Goal: Obtain resource: Obtain resource

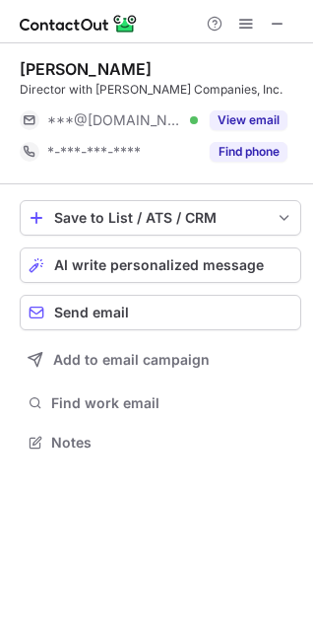
scroll to position [429, 313]
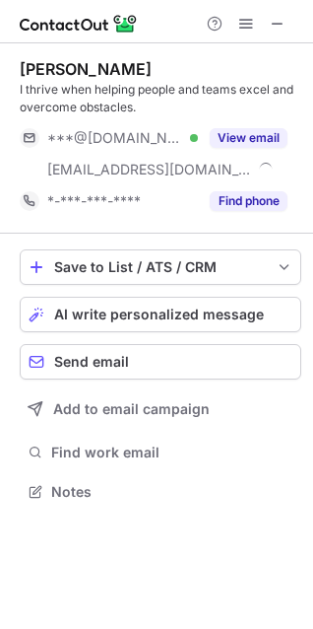
scroll to position [478, 313]
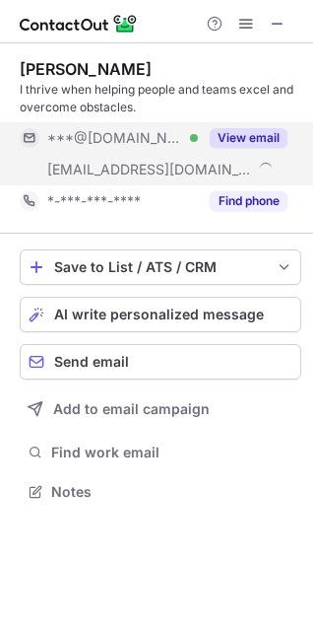
click at [256, 132] on button "View email" at bounding box center [249, 138] width 78 height 20
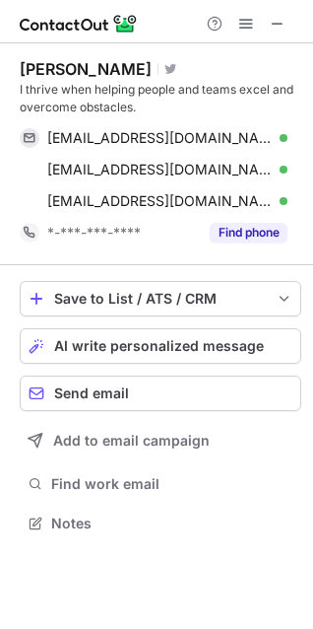
scroll to position [509, 313]
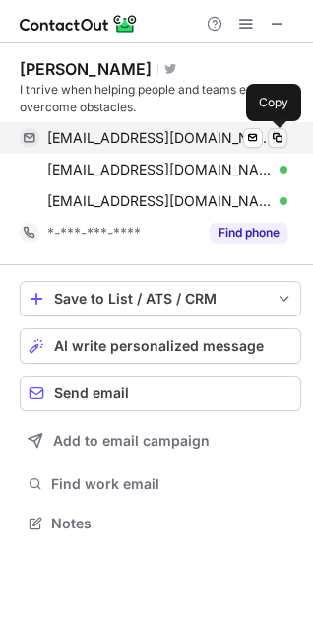
click at [280, 143] on span at bounding box center [278, 138] width 16 height 16
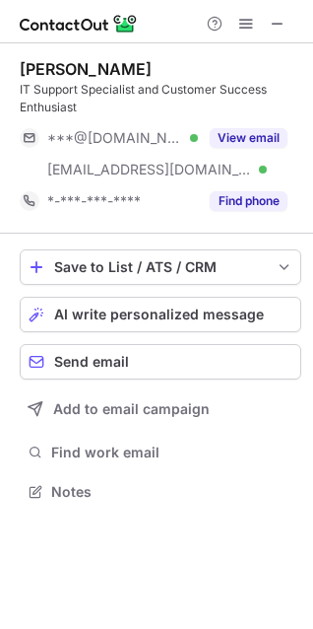
scroll to position [478, 313]
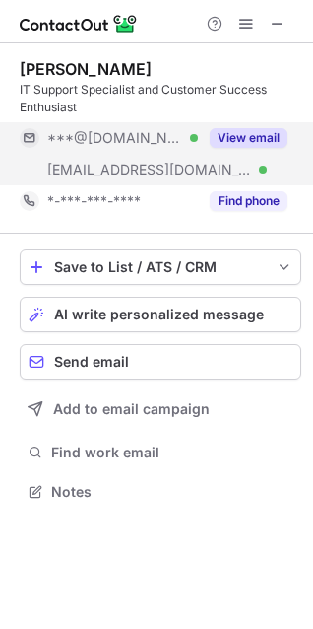
click at [256, 136] on button "View email" at bounding box center [249, 138] width 78 height 20
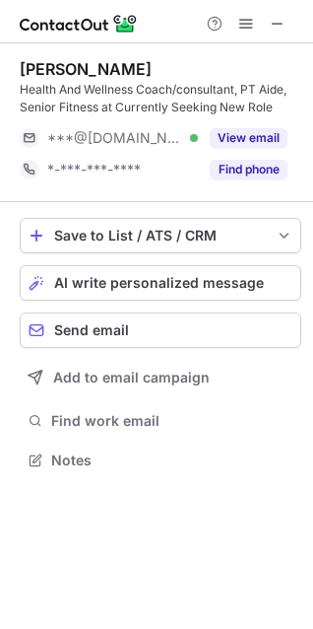
scroll to position [446, 313]
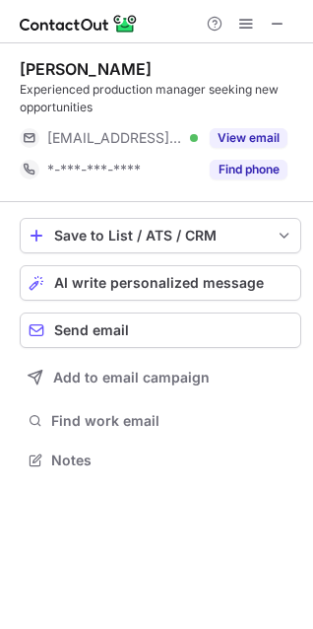
scroll to position [446, 313]
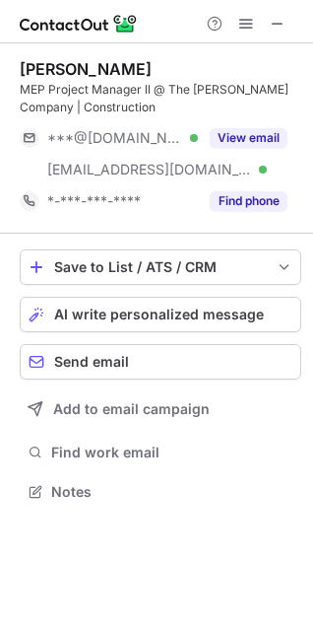
scroll to position [478, 313]
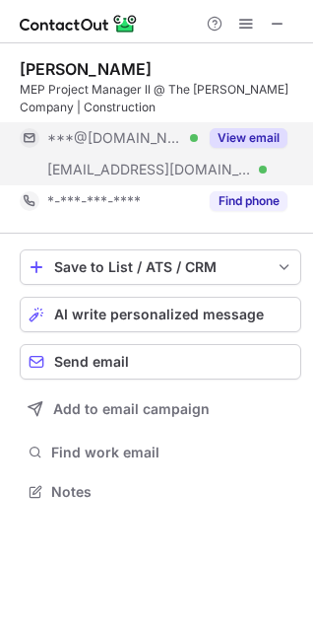
click at [264, 131] on button "View email" at bounding box center [249, 138] width 78 height 20
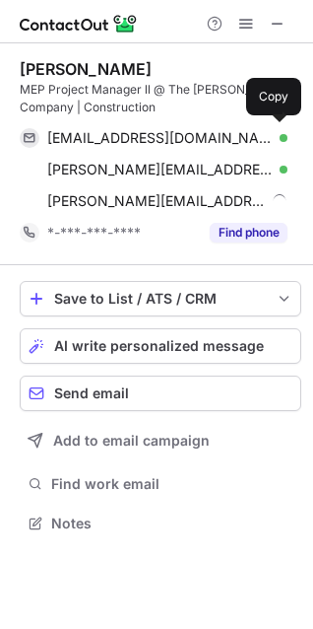
scroll to position [509, 313]
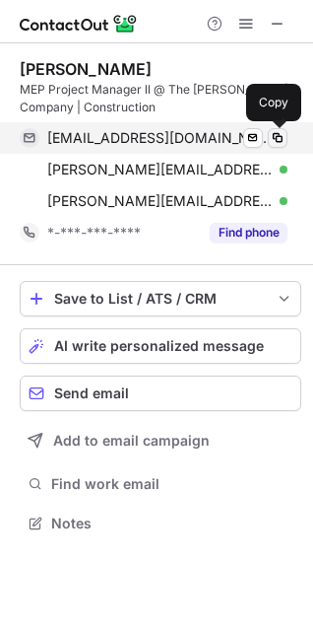
click at [277, 137] on span at bounding box center [278, 138] width 16 height 16
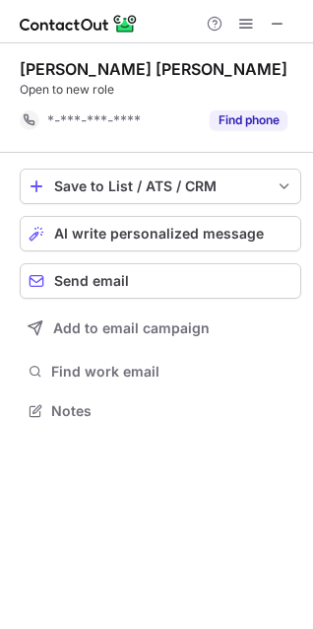
scroll to position [397, 313]
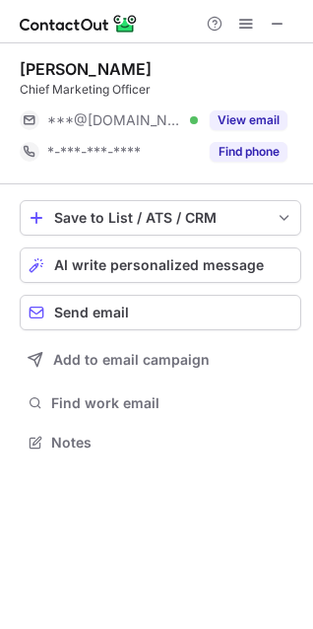
scroll to position [429, 313]
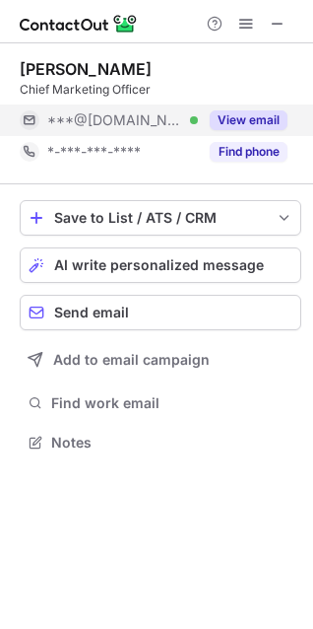
click at [281, 114] on button "View email" at bounding box center [249, 120] width 78 height 20
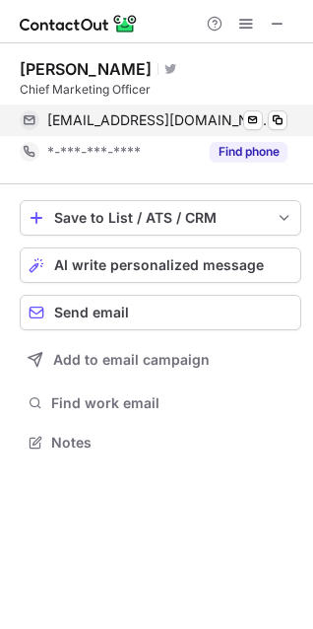
click at [274, 109] on div "[EMAIL_ADDRESS][DOMAIN_NAME] Verified Send email Copy" at bounding box center [154, 120] width 268 height 32
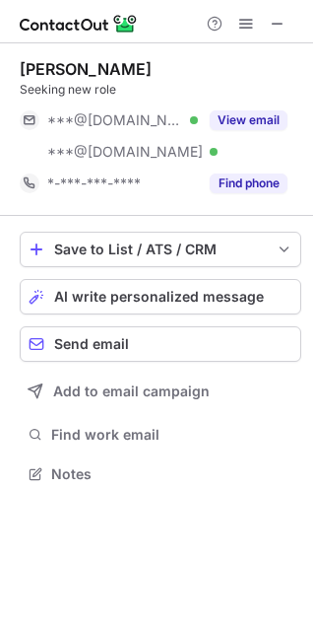
scroll to position [460, 313]
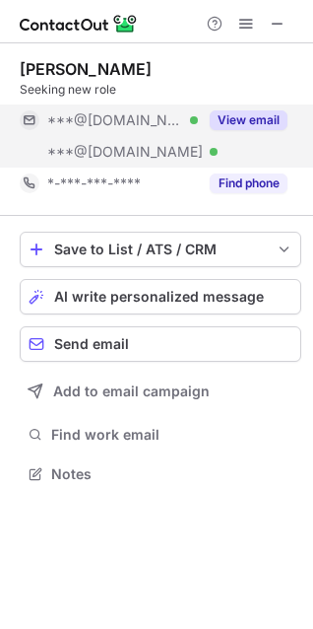
click at [243, 118] on button "View email" at bounding box center [249, 120] width 78 height 20
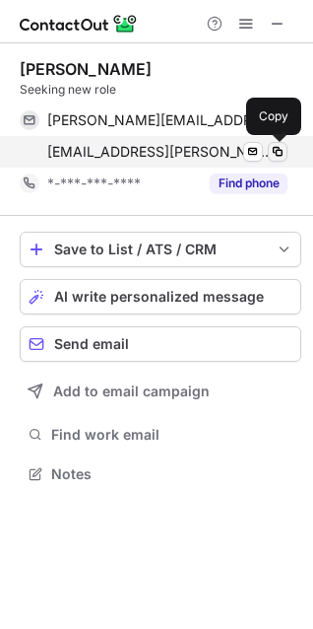
click at [281, 147] on span at bounding box center [278, 152] width 16 height 16
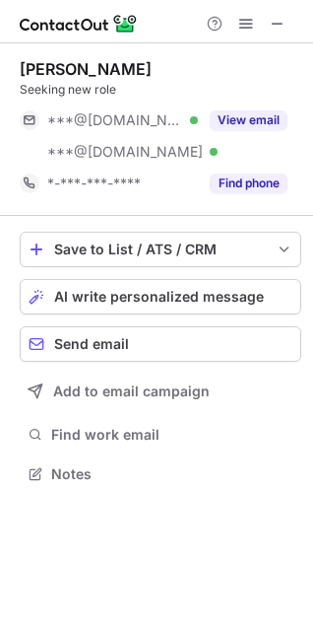
scroll to position [460, 313]
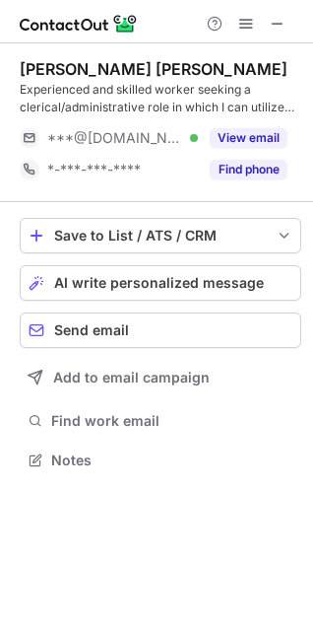
scroll to position [446, 313]
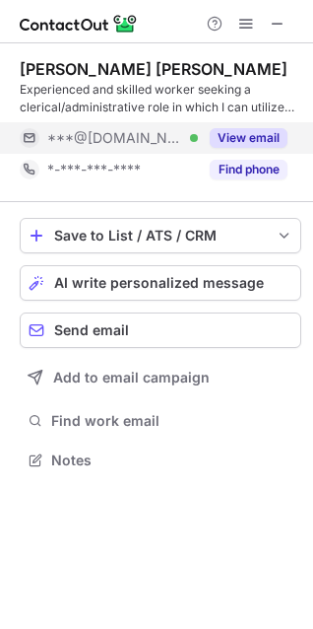
click at [242, 128] on button "View email" at bounding box center [249, 138] width 78 height 20
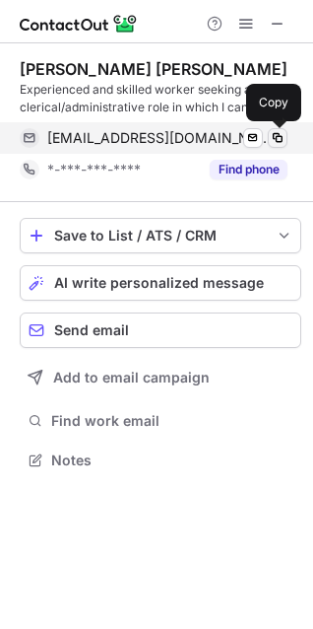
click at [276, 134] on span at bounding box center [278, 138] width 16 height 16
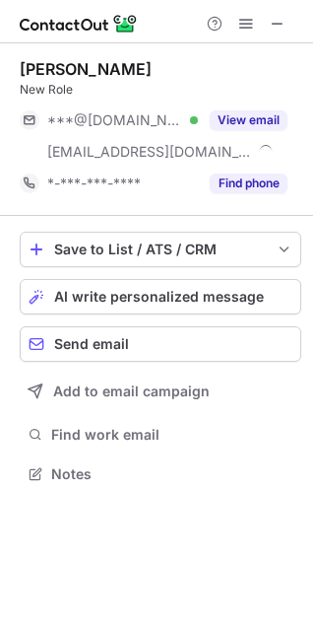
scroll to position [460, 313]
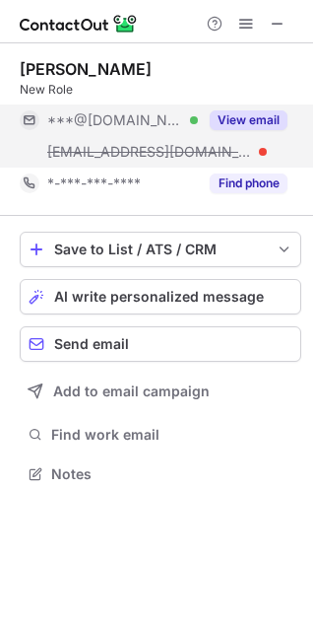
click at [230, 117] on button "View email" at bounding box center [249, 120] width 78 height 20
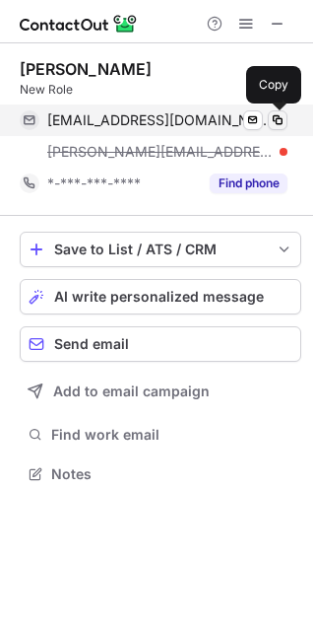
click at [279, 110] on button at bounding box center [278, 120] width 20 height 20
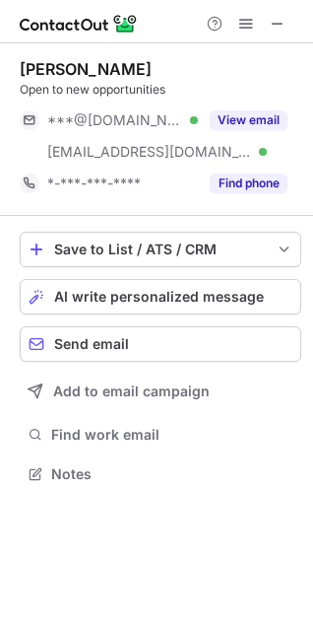
scroll to position [460, 313]
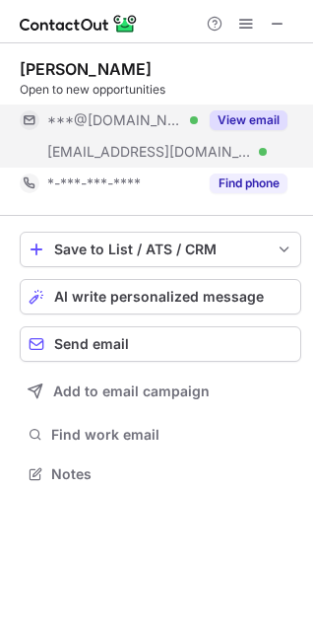
click at [253, 109] on div "View email" at bounding box center [243, 120] width 90 height 32
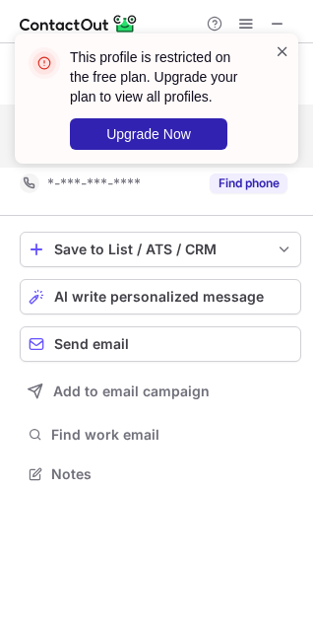
click at [284, 46] on span at bounding box center [283, 51] width 16 height 20
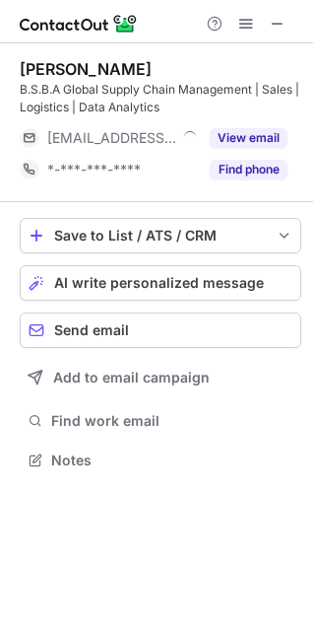
scroll to position [446, 313]
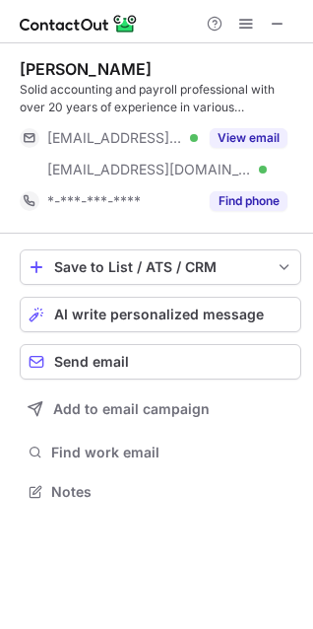
scroll to position [478, 313]
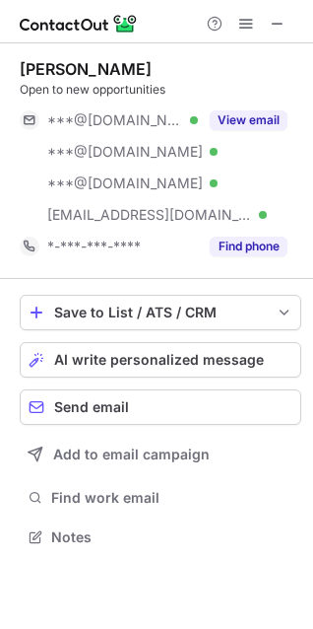
scroll to position [523, 313]
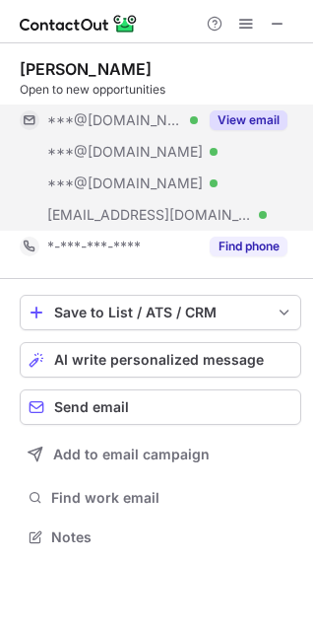
click at [239, 115] on button "View email" at bounding box center [249, 120] width 78 height 20
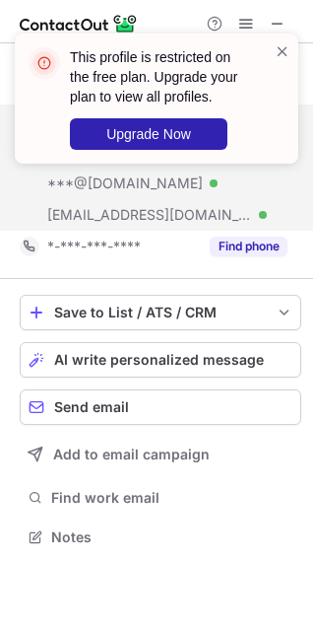
click at [287, 45] on span at bounding box center [283, 51] width 16 height 20
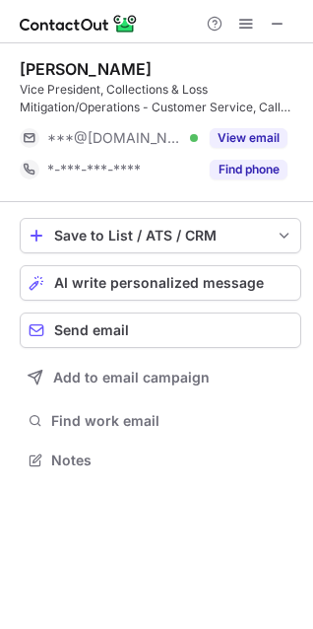
scroll to position [446, 313]
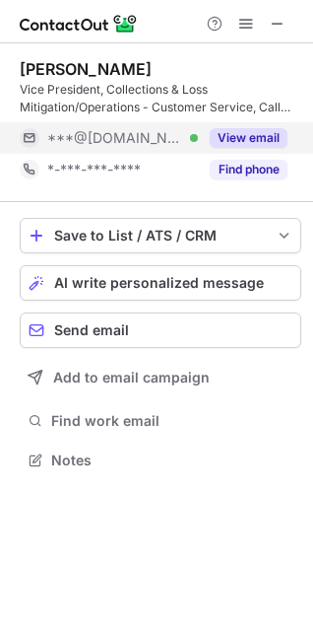
click at [221, 132] on button "View email" at bounding box center [249, 138] width 78 height 20
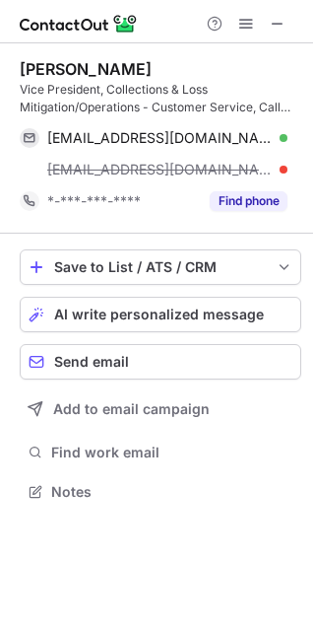
scroll to position [478, 313]
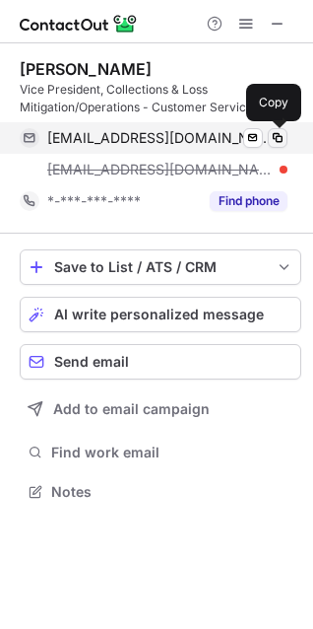
click at [278, 132] on span at bounding box center [278, 138] width 16 height 16
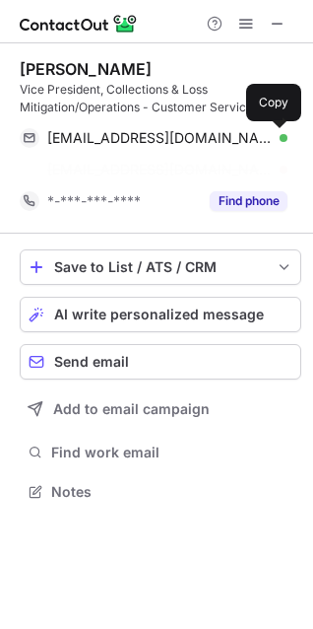
scroll to position [446, 313]
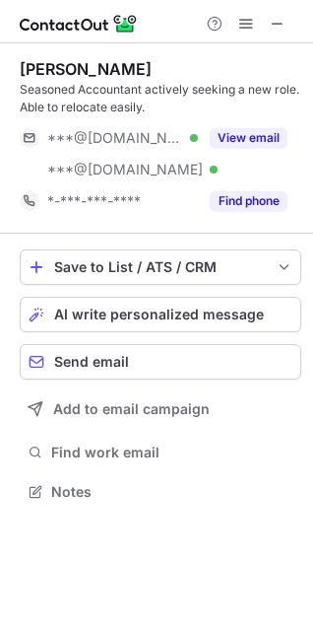
scroll to position [478, 313]
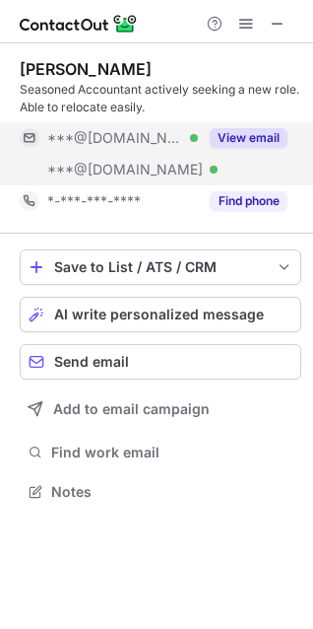
click at [247, 135] on button "View email" at bounding box center [249, 138] width 78 height 20
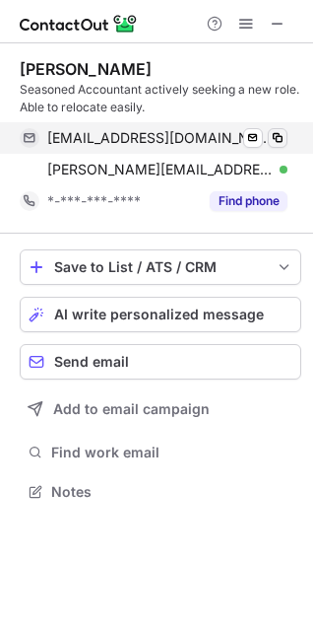
click at [278, 132] on span at bounding box center [278, 138] width 16 height 16
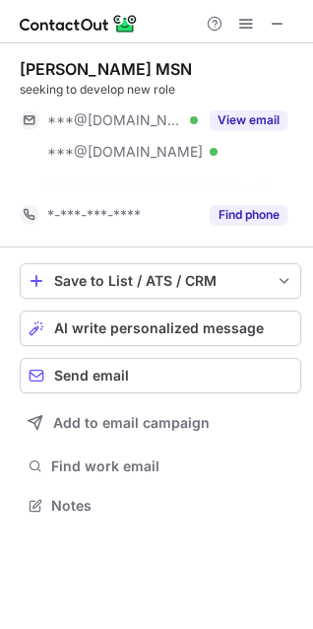
scroll to position [460, 313]
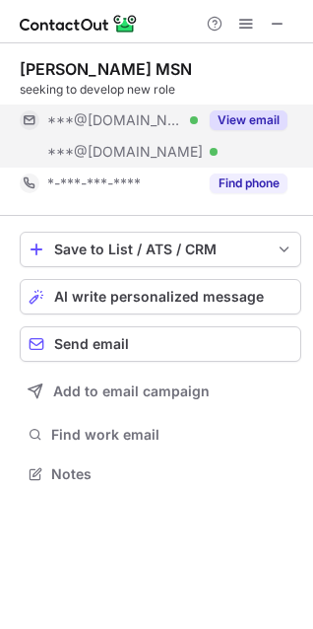
click at [252, 119] on button "View email" at bounding box center [249, 120] width 78 height 20
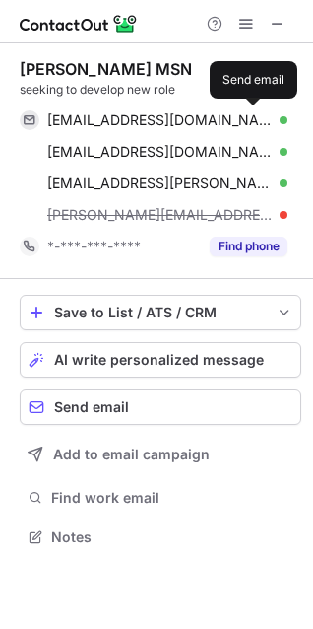
scroll to position [523, 313]
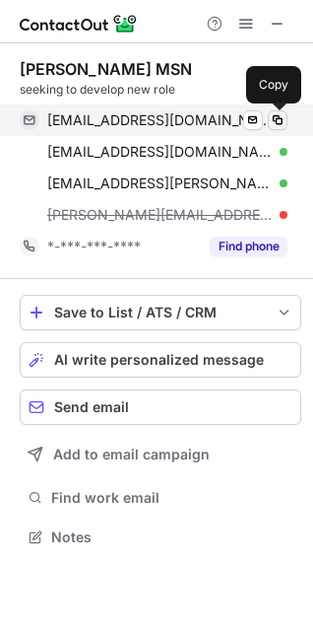
click at [276, 124] on span at bounding box center [278, 120] width 16 height 16
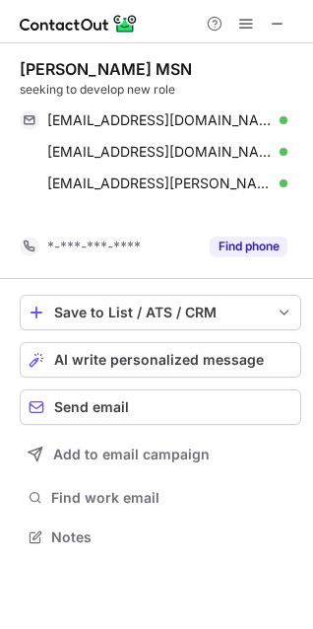
scroll to position [492, 313]
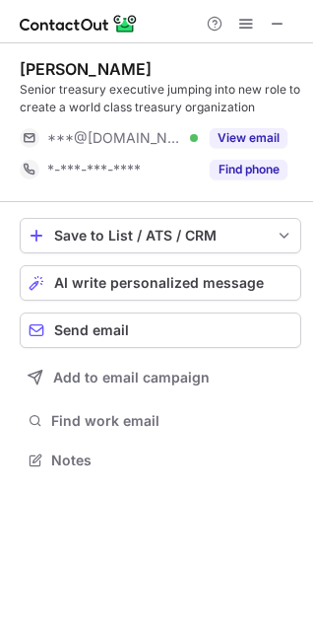
scroll to position [446, 313]
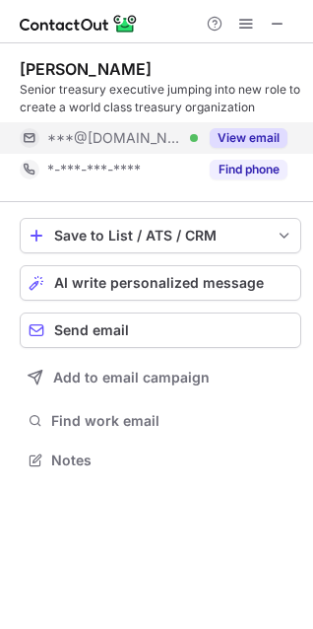
click at [266, 137] on button "View email" at bounding box center [249, 138] width 78 height 20
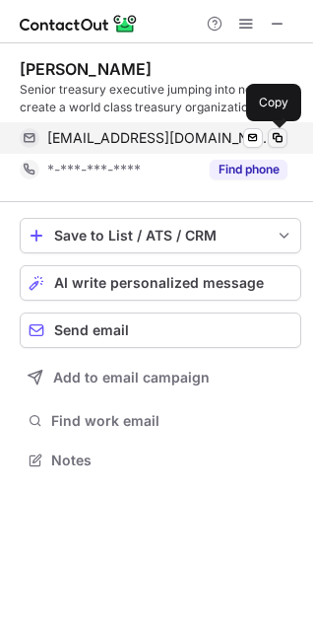
click at [278, 132] on span at bounding box center [278, 138] width 16 height 16
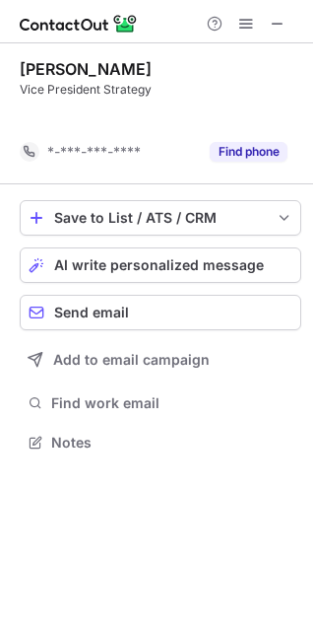
scroll to position [397, 313]
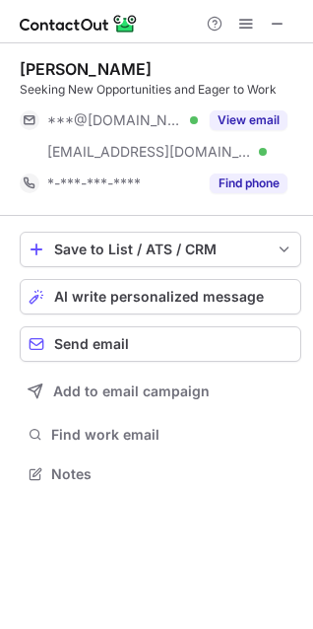
scroll to position [460, 313]
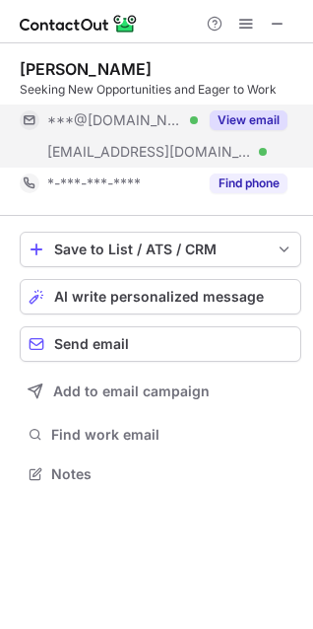
click at [242, 116] on button "View email" at bounding box center [249, 120] width 78 height 20
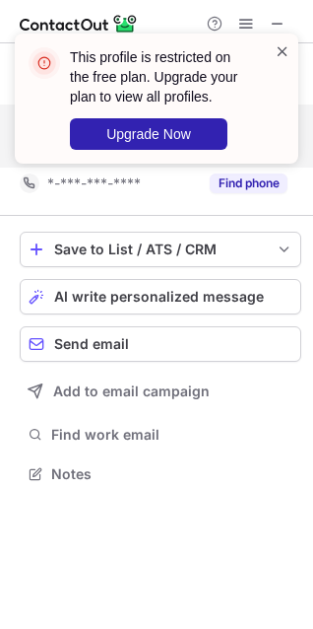
click at [276, 49] on span at bounding box center [283, 51] width 16 height 20
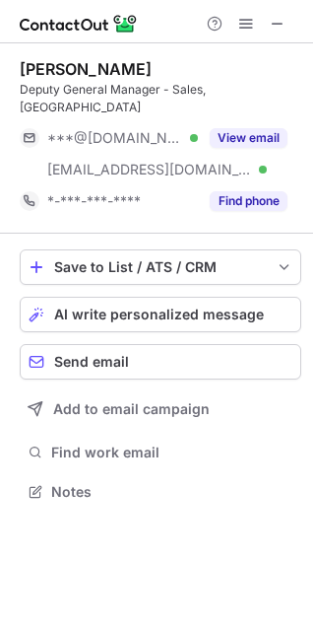
scroll to position [460, 313]
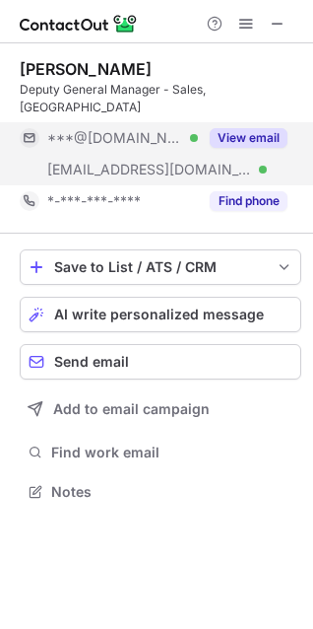
click at [238, 128] on button "View email" at bounding box center [249, 138] width 78 height 20
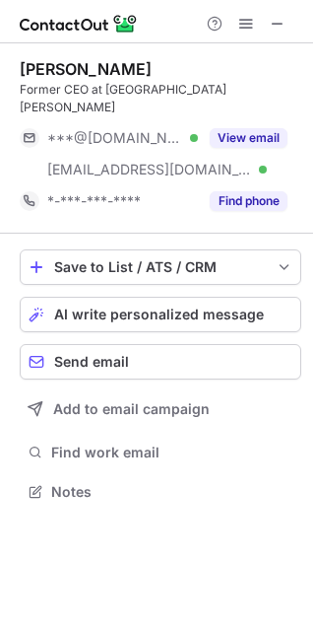
scroll to position [478, 313]
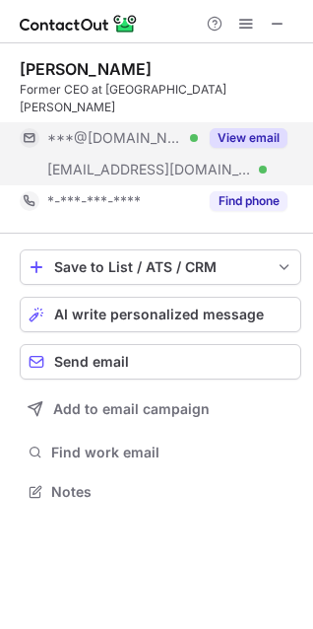
click at [250, 132] on button "View email" at bounding box center [249, 138] width 78 height 20
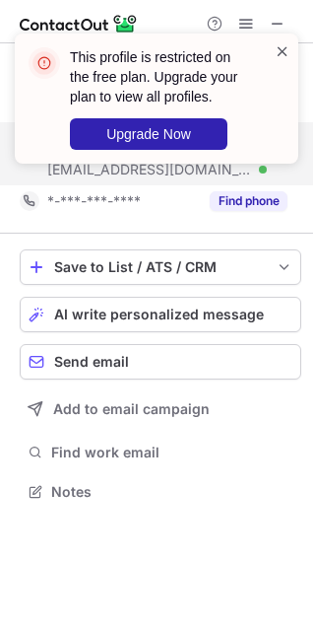
click at [290, 48] on span at bounding box center [283, 51] width 16 height 20
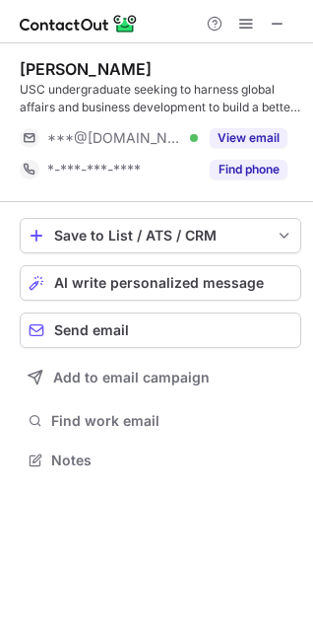
scroll to position [446, 313]
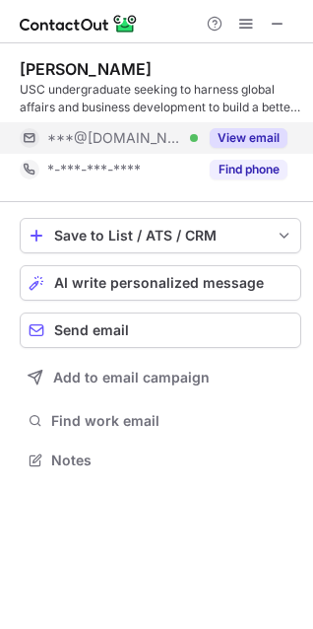
click at [234, 144] on button "View email" at bounding box center [249, 138] width 78 height 20
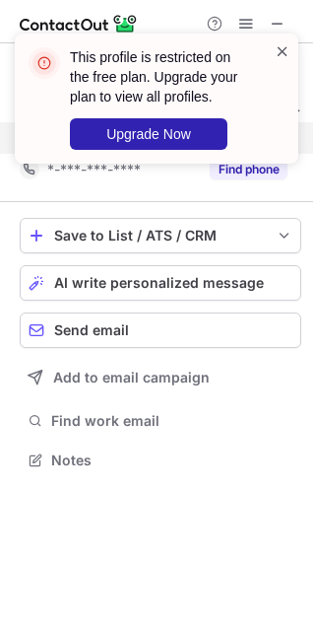
click at [280, 52] on span at bounding box center [283, 51] width 16 height 20
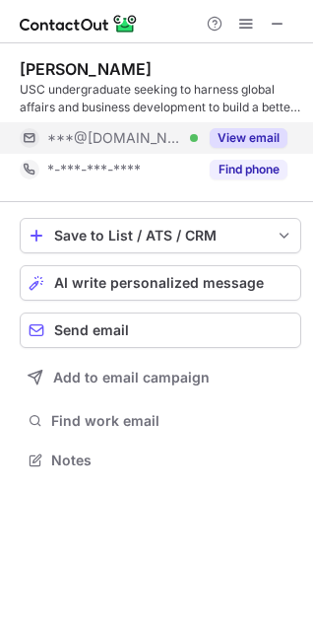
click at [283, 48] on span at bounding box center [283, 51] width 16 height 20
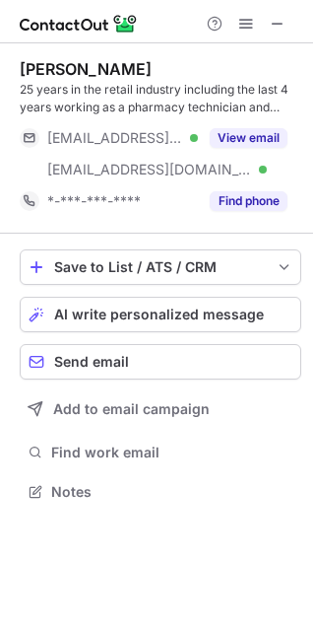
scroll to position [478, 313]
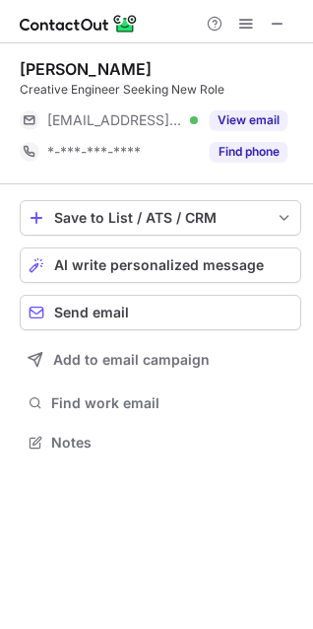
scroll to position [429, 313]
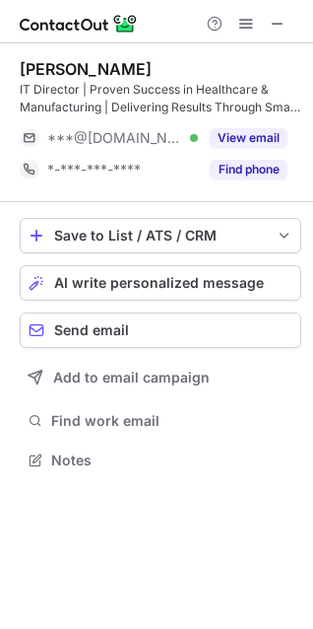
scroll to position [446, 313]
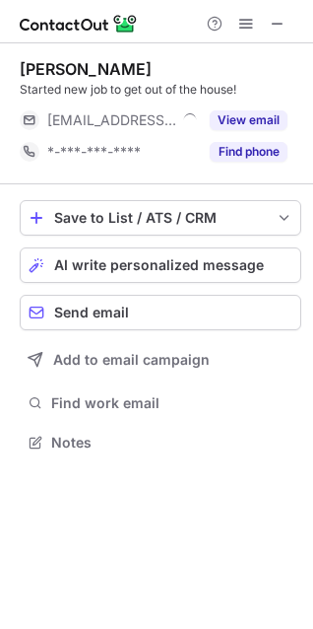
scroll to position [429, 313]
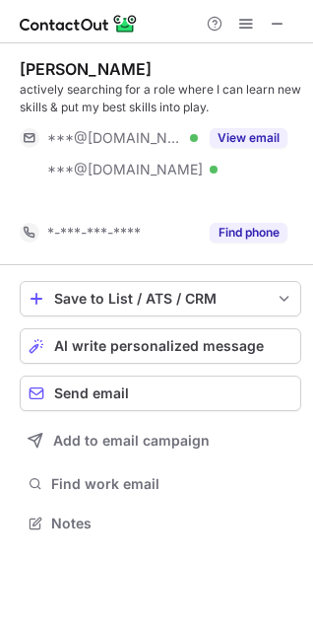
scroll to position [478, 313]
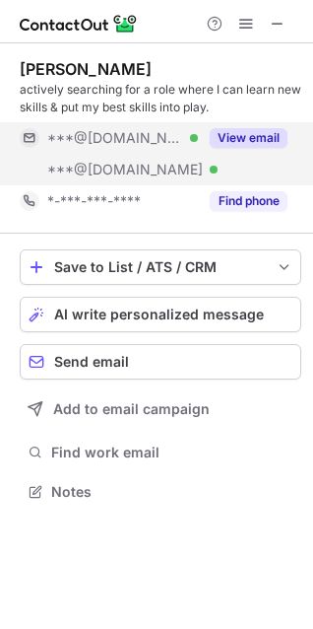
click at [252, 133] on button "View email" at bounding box center [249, 138] width 78 height 20
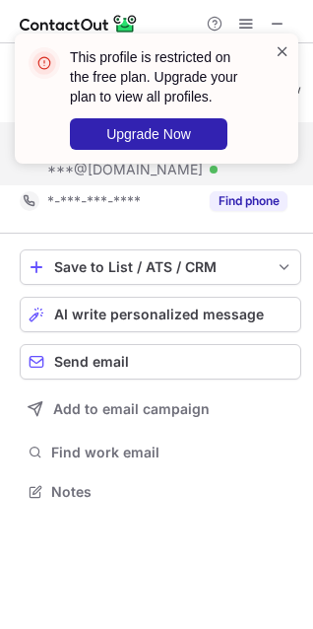
click at [284, 55] on span at bounding box center [283, 51] width 16 height 20
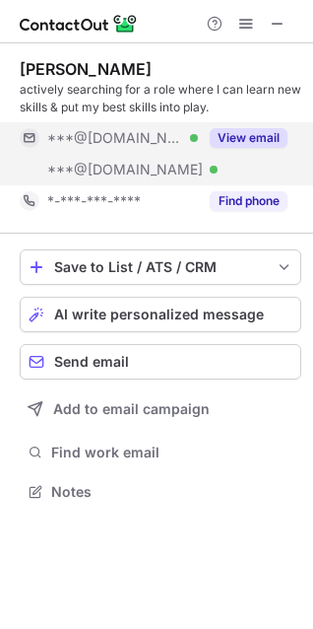
click at [262, 137] on button "View email" at bounding box center [249, 138] width 78 height 20
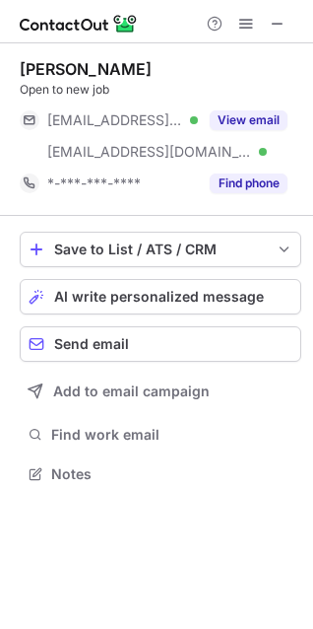
scroll to position [460, 313]
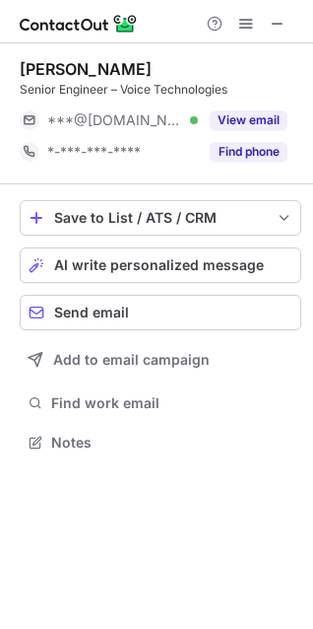
scroll to position [429, 313]
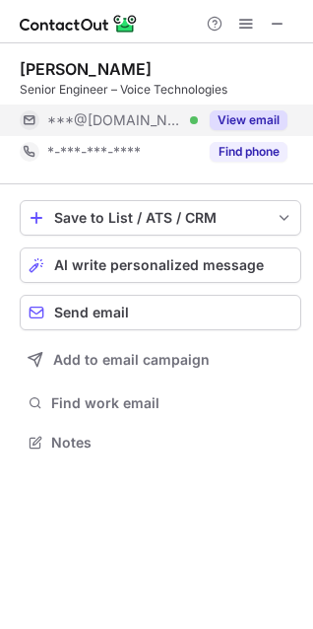
click at [244, 119] on button "View email" at bounding box center [249, 120] width 78 height 20
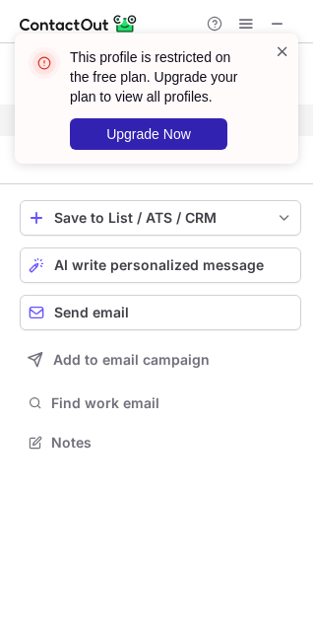
click at [284, 49] on span at bounding box center [283, 51] width 16 height 20
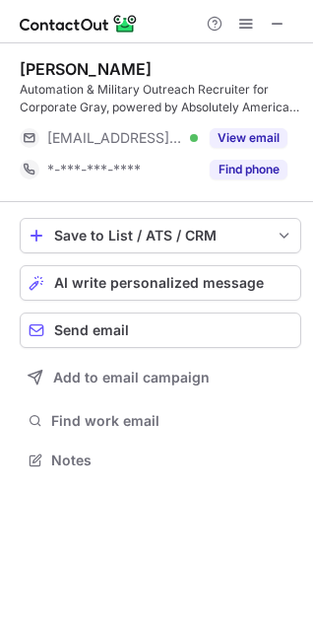
scroll to position [446, 313]
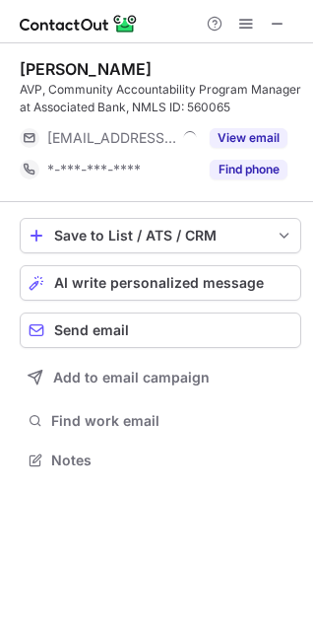
scroll to position [446, 313]
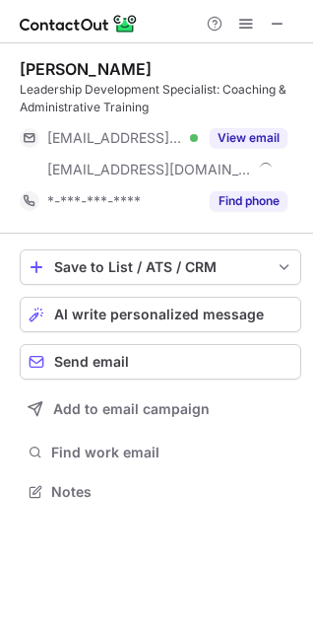
scroll to position [478, 313]
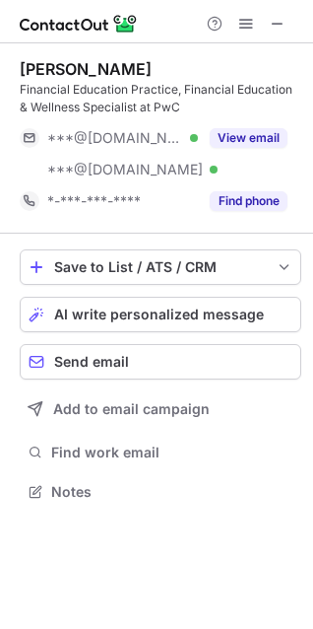
scroll to position [478, 313]
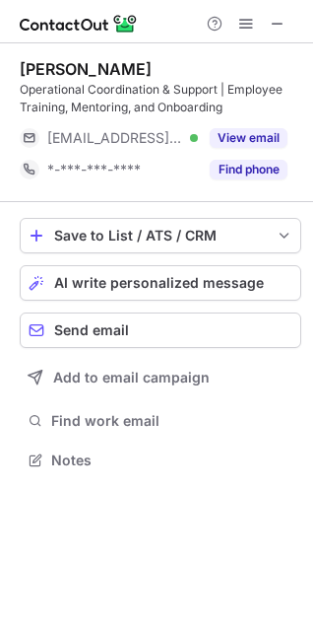
scroll to position [446, 313]
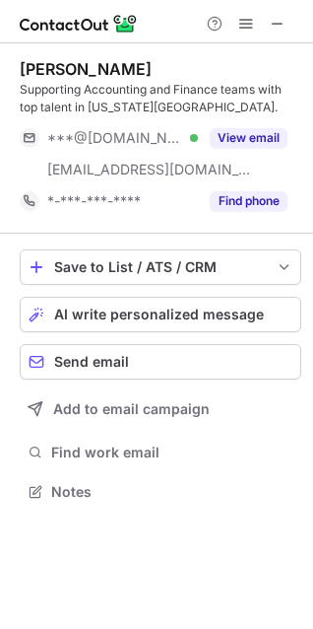
scroll to position [478, 313]
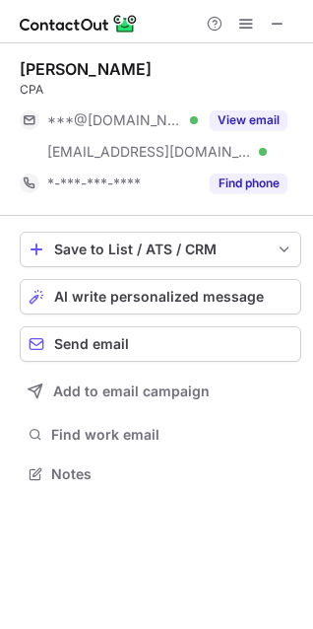
scroll to position [460, 313]
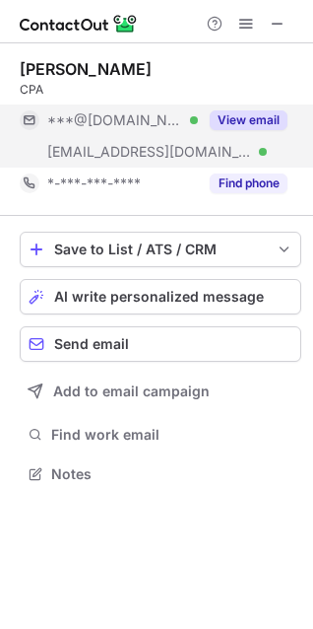
click at [269, 115] on button "View email" at bounding box center [249, 120] width 78 height 20
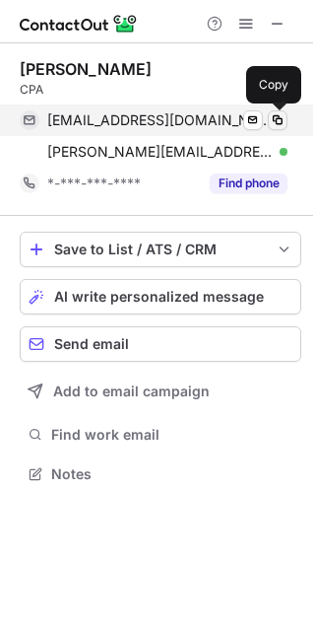
click at [276, 119] on span at bounding box center [278, 120] width 16 height 16
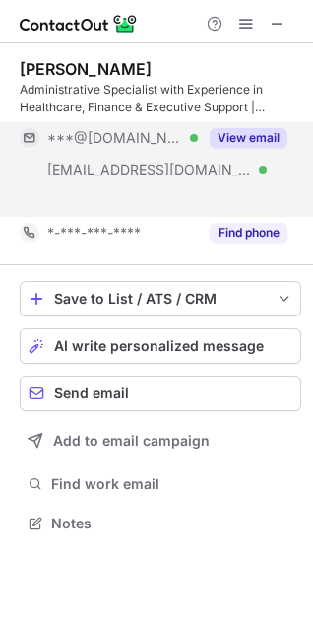
scroll to position [478, 313]
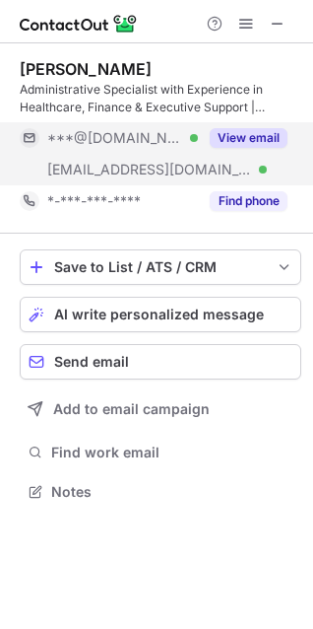
click at [227, 134] on button "View email" at bounding box center [249, 138] width 78 height 20
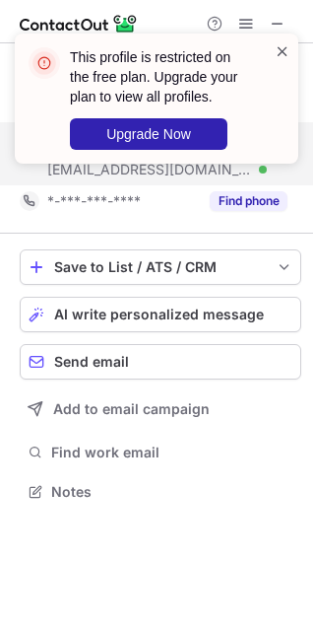
click at [289, 48] on span at bounding box center [283, 51] width 16 height 20
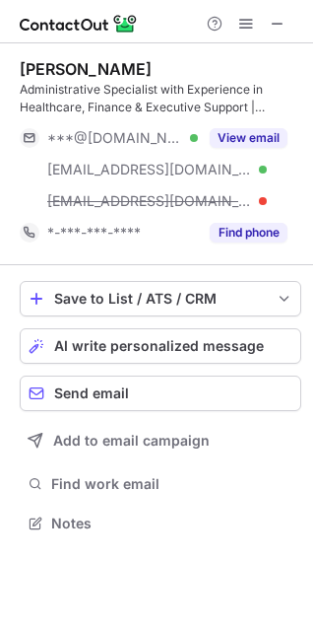
scroll to position [509, 313]
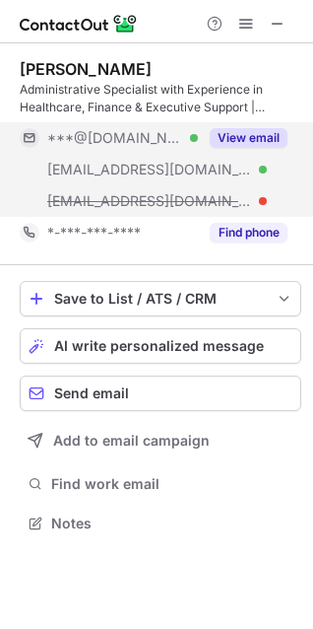
click at [252, 137] on button "View email" at bounding box center [249, 138] width 78 height 20
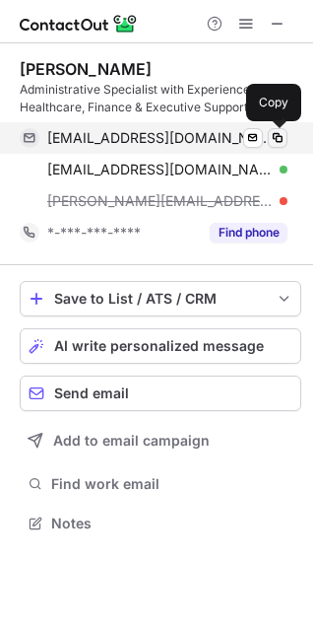
click at [278, 137] on span at bounding box center [278, 138] width 16 height 16
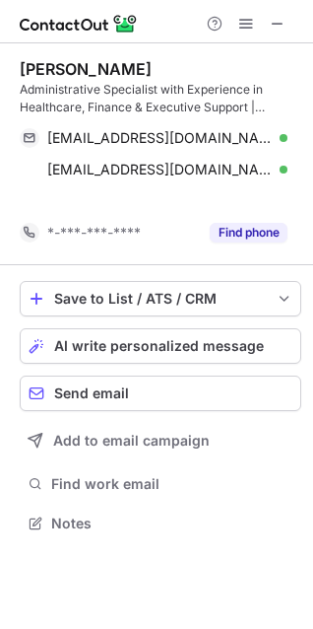
scroll to position [478, 313]
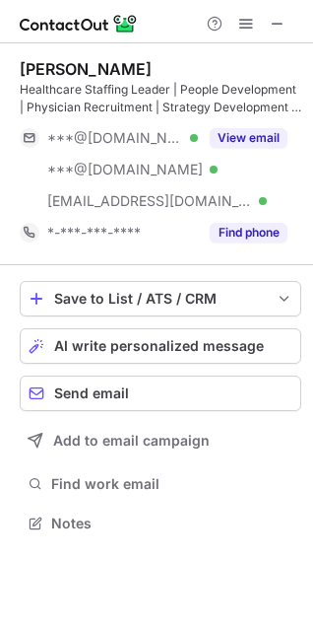
scroll to position [509, 313]
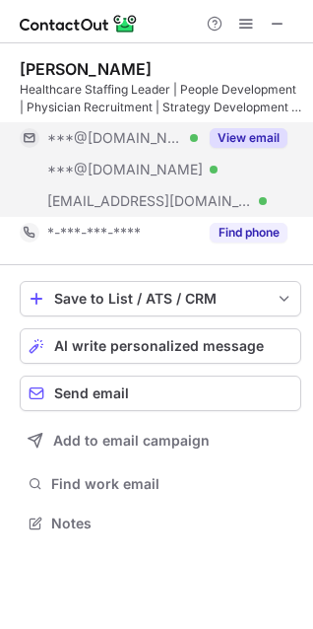
click at [271, 141] on button "View email" at bounding box center [249, 138] width 78 height 20
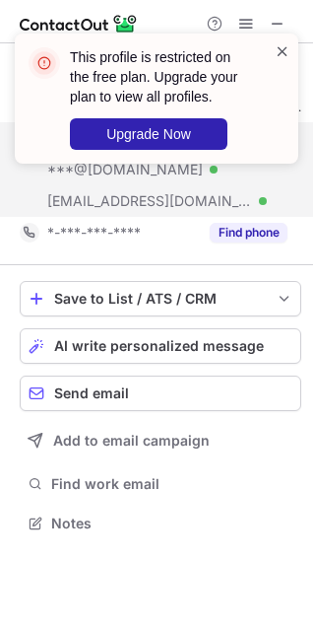
click at [283, 51] on span at bounding box center [283, 51] width 16 height 20
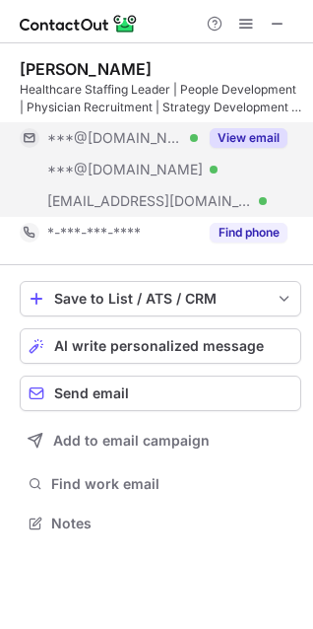
click at [256, 135] on button "View email" at bounding box center [249, 138] width 78 height 20
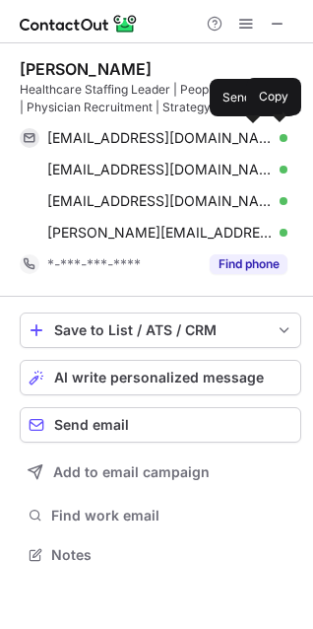
scroll to position [541, 313]
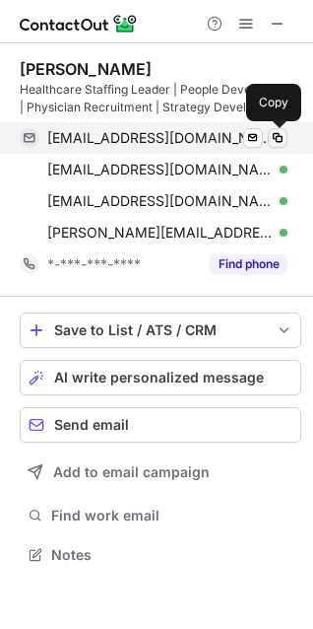
click at [278, 135] on span at bounding box center [278, 138] width 16 height 16
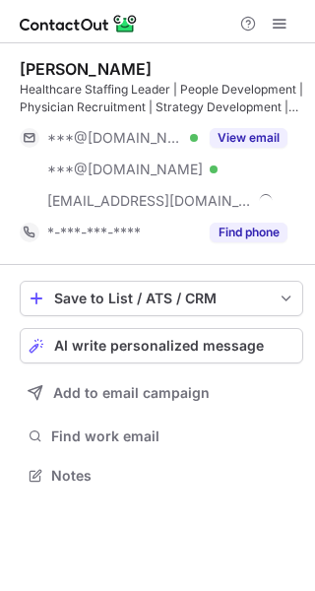
scroll to position [462, 315]
click at [277, 27] on span at bounding box center [280, 24] width 16 height 16
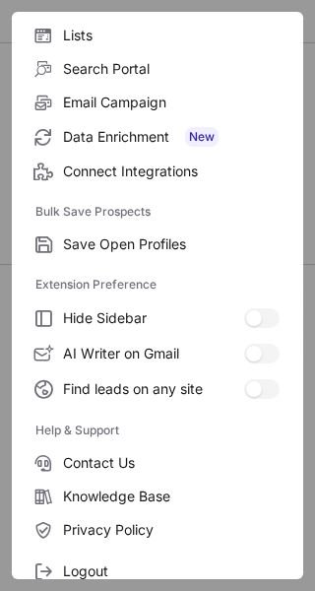
scroll to position [230, 0]
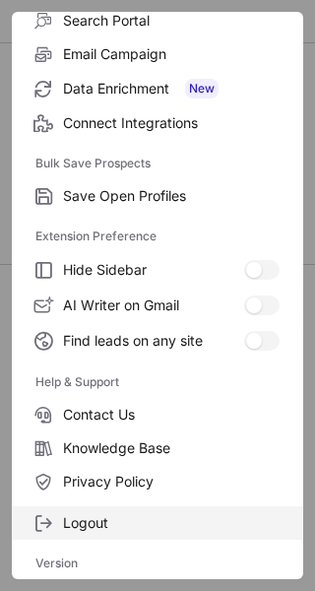
click at [135, 528] on span "Logout" at bounding box center [171, 523] width 217 height 18
click at [135, 526] on span "Logout" at bounding box center [171, 523] width 217 height 18
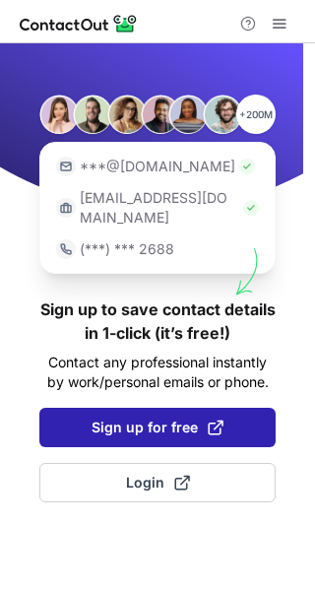
click at [214, 420] on span at bounding box center [216, 428] width 16 height 16
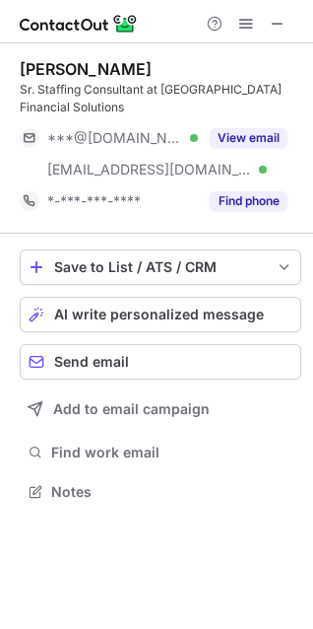
scroll to position [478, 313]
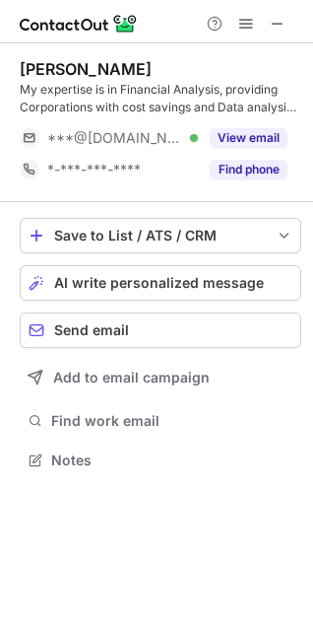
scroll to position [446, 313]
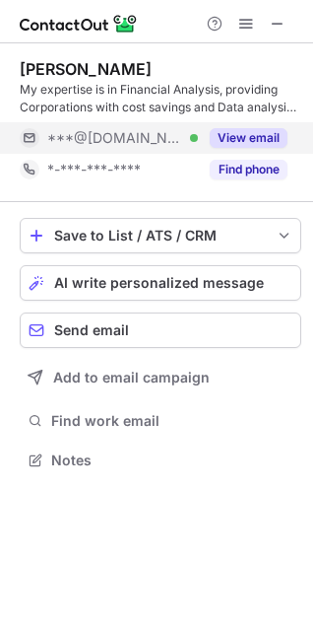
click at [259, 139] on button "View email" at bounding box center [249, 138] width 78 height 20
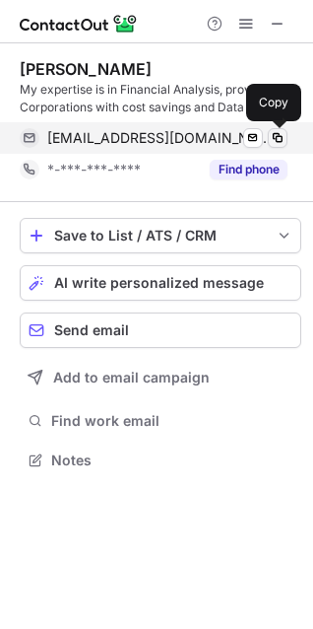
click at [278, 130] on span at bounding box center [278, 138] width 16 height 16
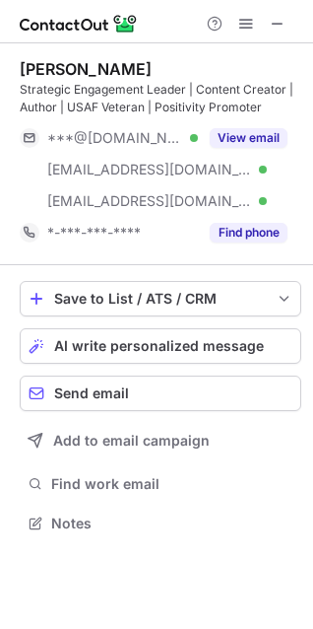
scroll to position [509, 313]
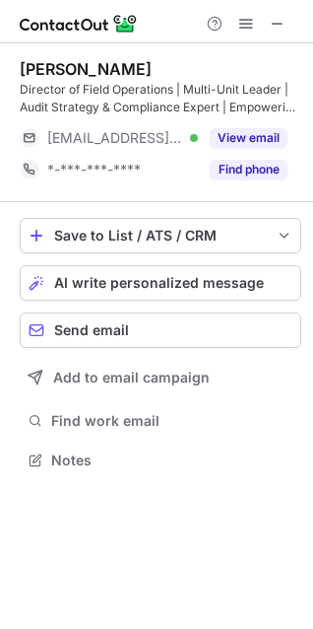
scroll to position [446, 313]
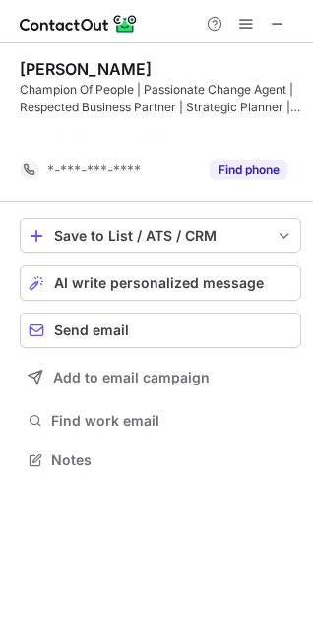
scroll to position [415, 313]
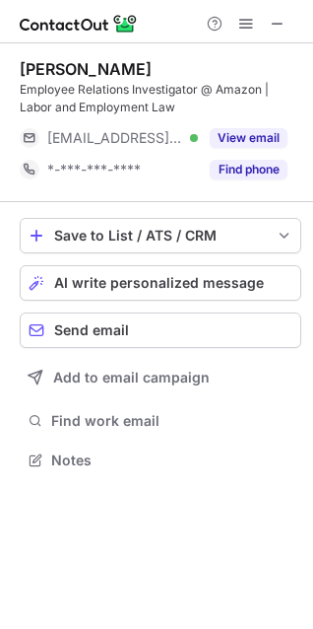
scroll to position [446, 313]
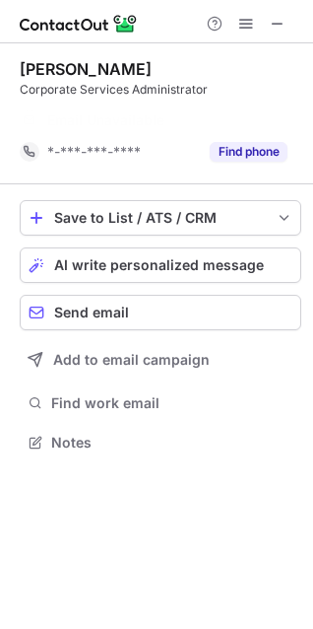
scroll to position [397, 313]
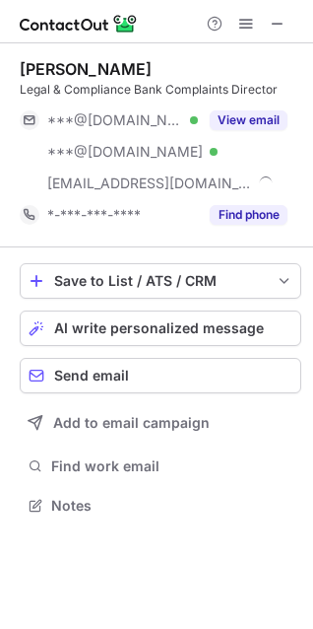
scroll to position [492, 313]
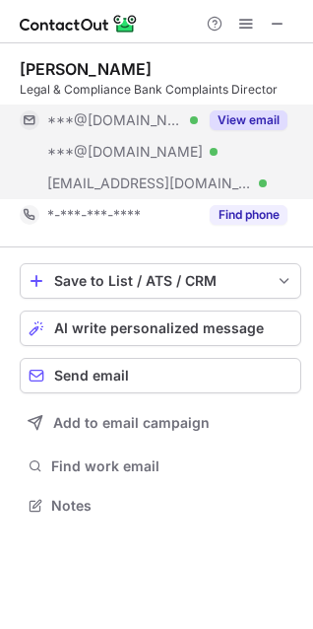
click at [249, 117] on button "View email" at bounding box center [249, 120] width 78 height 20
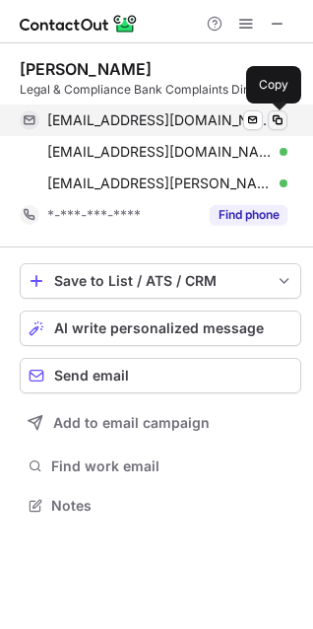
click at [276, 117] on span at bounding box center [278, 120] width 16 height 16
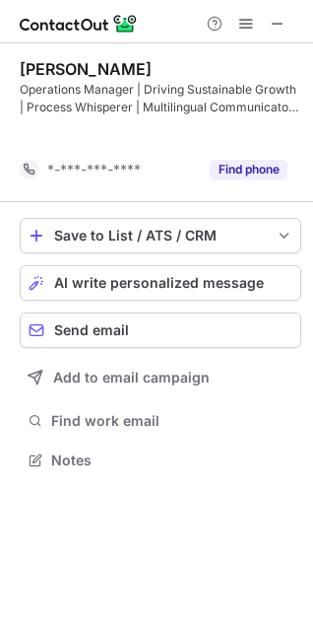
scroll to position [415, 313]
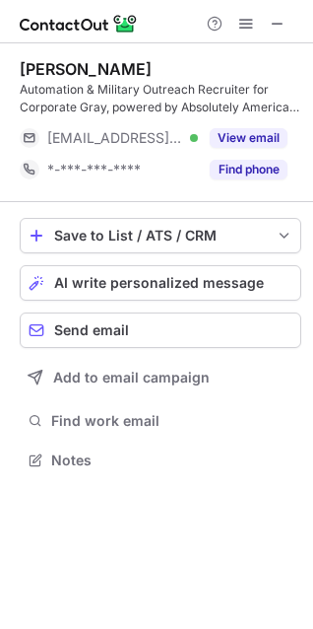
scroll to position [446, 313]
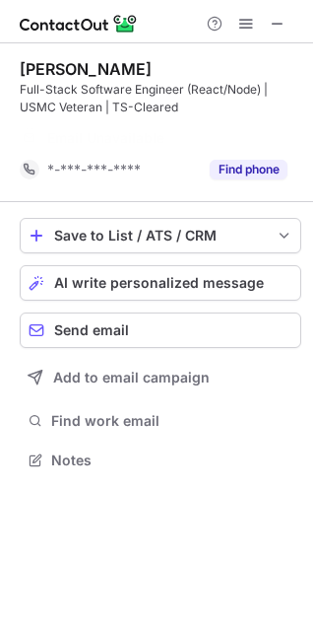
scroll to position [415, 313]
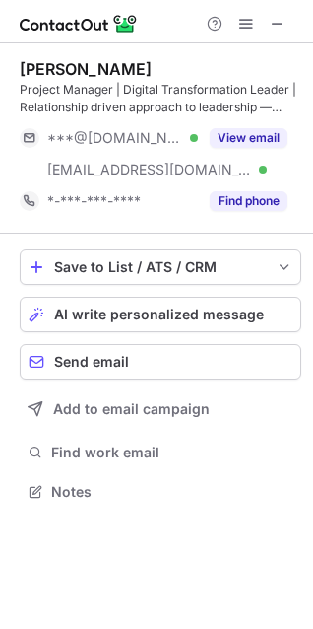
scroll to position [478, 313]
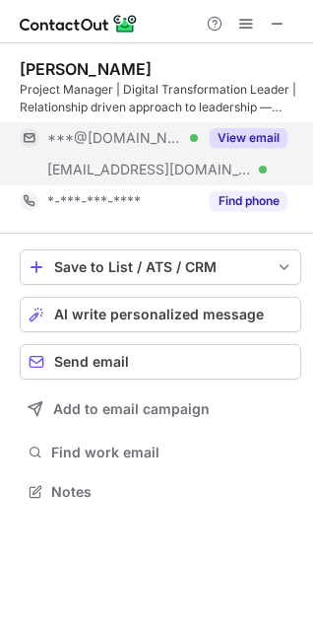
click at [234, 132] on button "View email" at bounding box center [249, 138] width 78 height 20
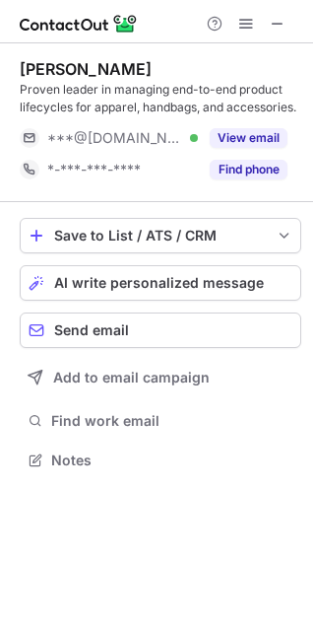
scroll to position [446, 313]
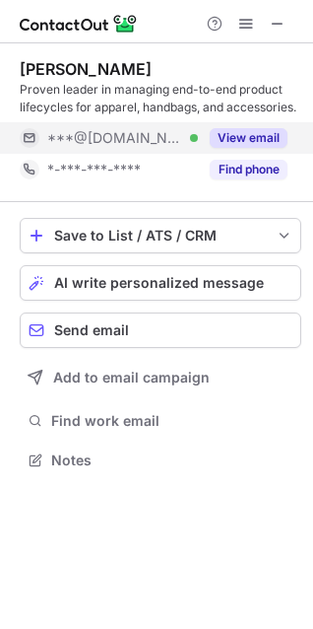
click at [227, 134] on button "View email" at bounding box center [249, 138] width 78 height 20
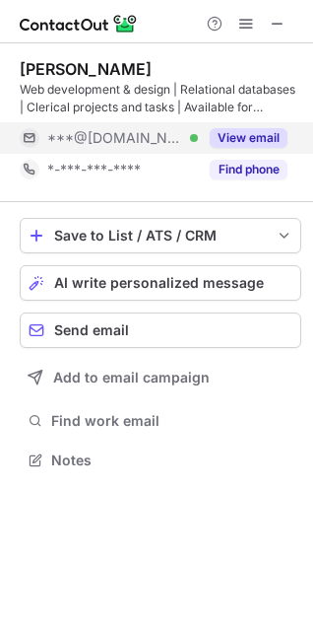
scroll to position [446, 313]
click at [242, 135] on button "View email" at bounding box center [249, 138] width 78 height 20
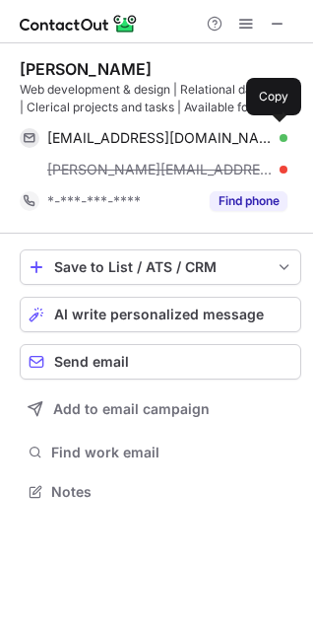
scroll to position [478, 313]
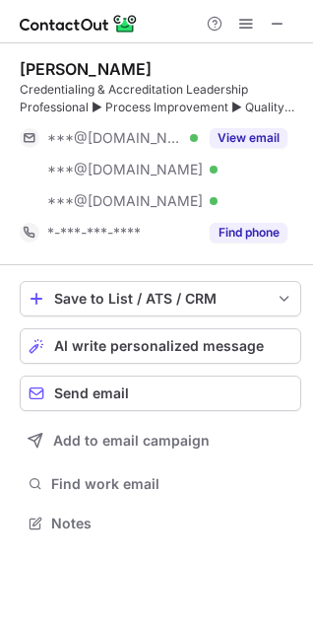
scroll to position [509, 313]
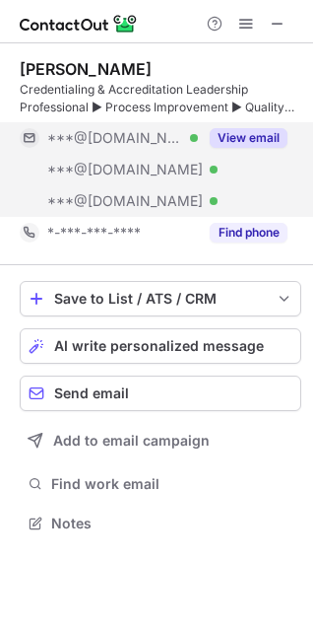
click at [252, 133] on button "View email" at bounding box center [249, 138] width 78 height 20
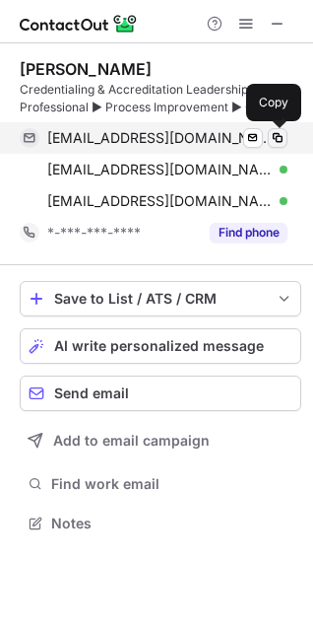
click at [278, 135] on span at bounding box center [278, 138] width 16 height 16
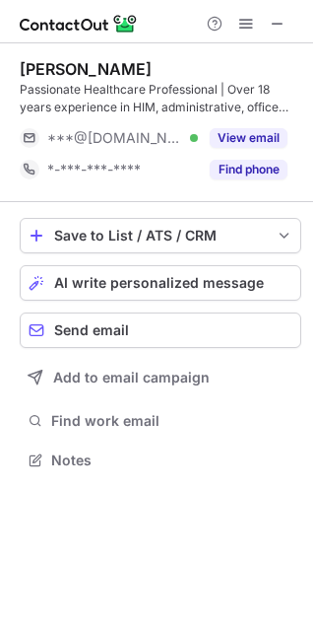
scroll to position [446, 313]
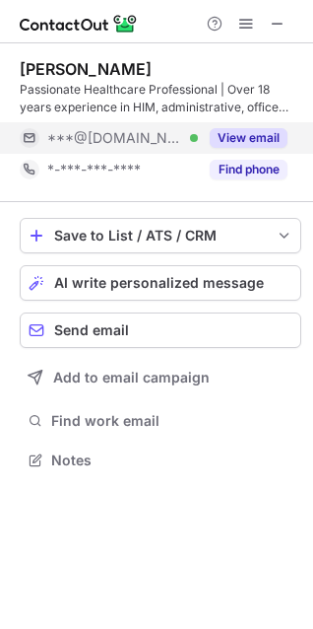
click at [235, 133] on button "View email" at bounding box center [249, 138] width 78 height 20
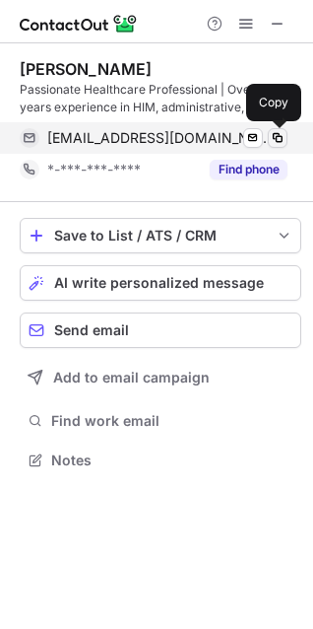
click at [279, 134] on span at bounding box center [278, 138] width 16 height 16
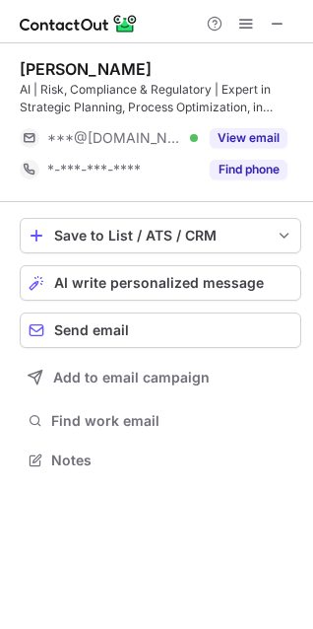
scroll to position [446, 313]
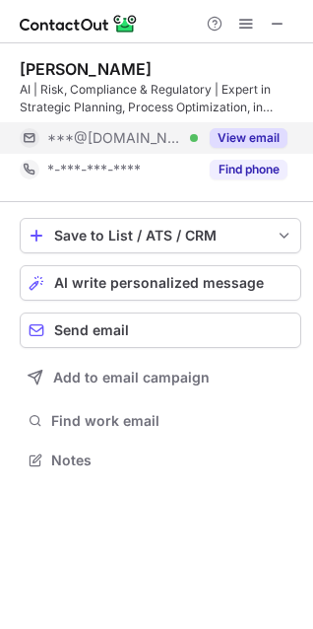
click at [256, 131] on button "View email" at bounding box center [249, 138] width 78 height 20
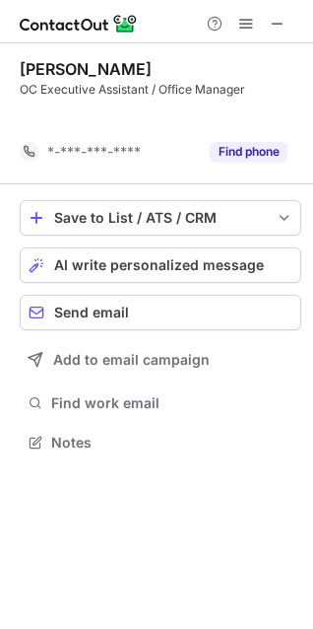
scroll to position [397, 313]
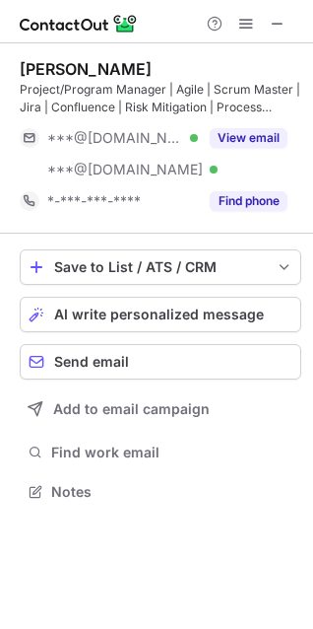
scroll to position [478, 313]
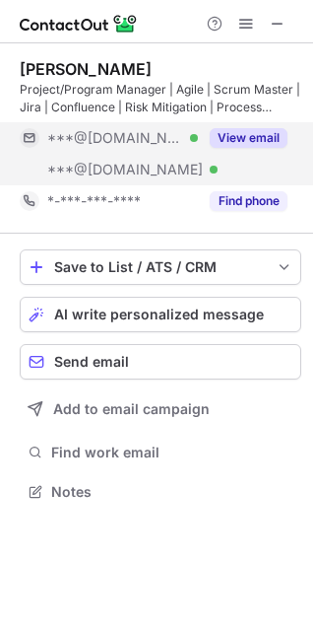
click at [243, 139] on button "View email" at bounding box center [249, 138] width 78 height 20
